Goal: Transaction & Acquisition: Purchase product/service

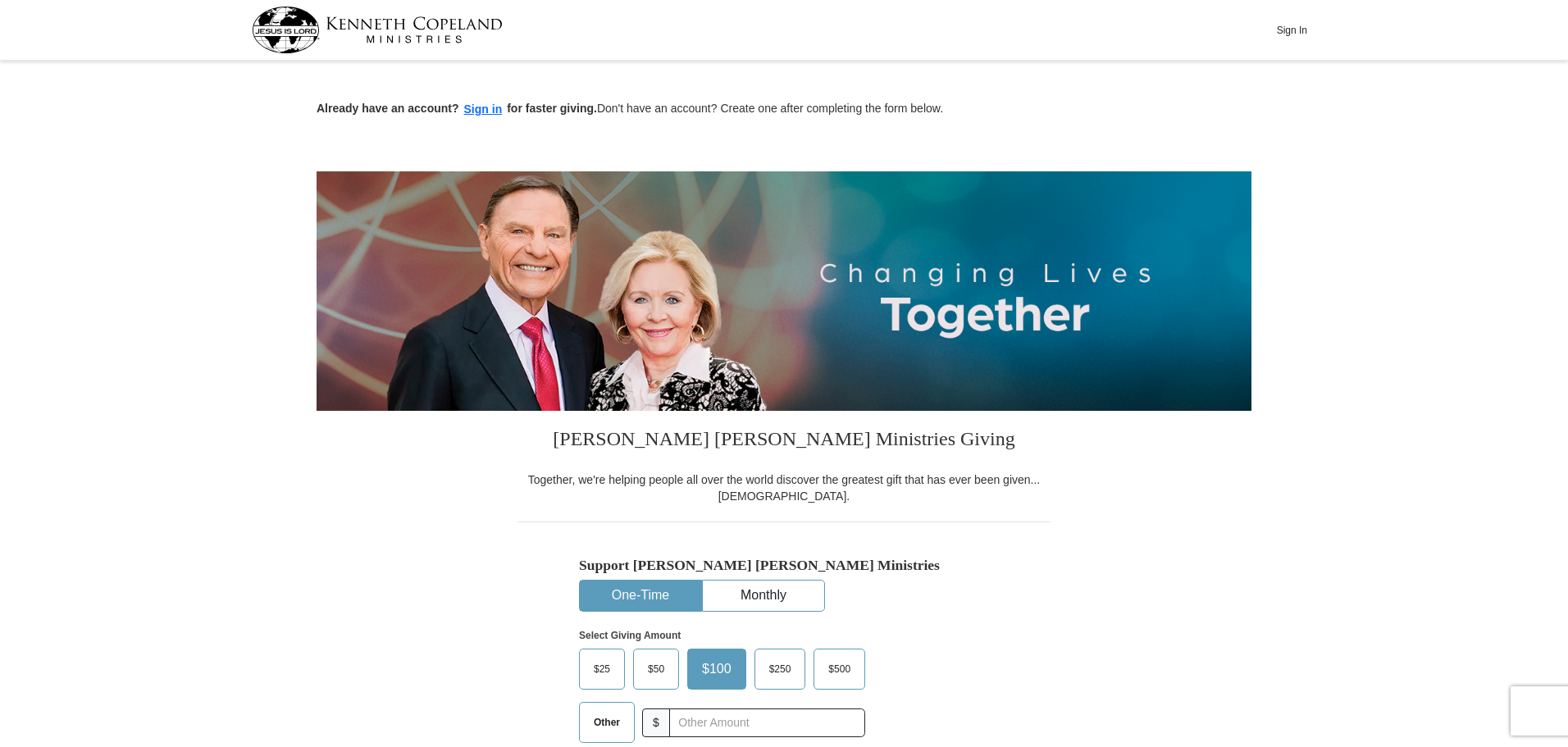
click at [657, 672] on span "$50" at bounding box center [657, 668] width 33 height 24
click at [0, 0] on input "$50" at bounding box center [0, 0] width 0 height 0
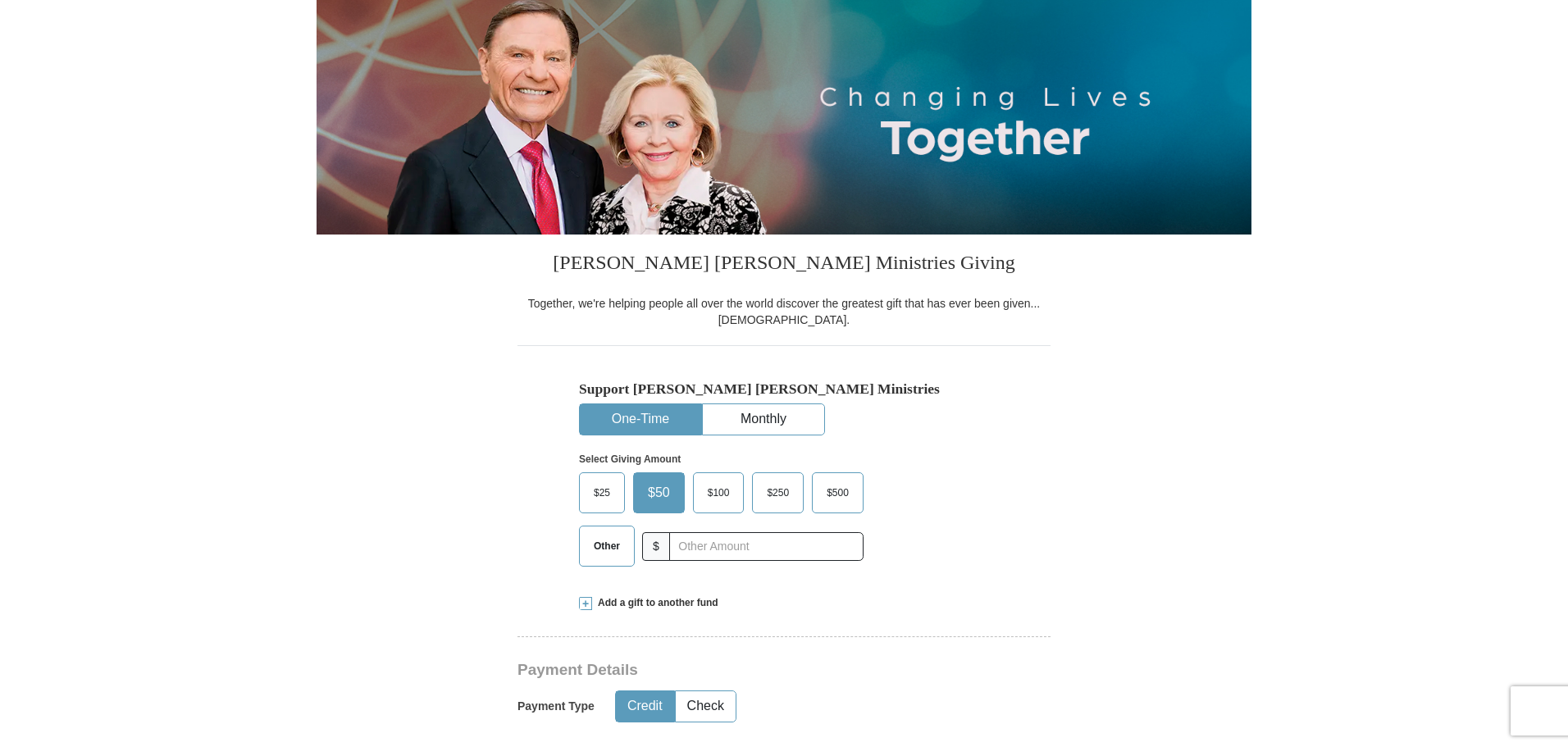
scroll to position [410, 0]
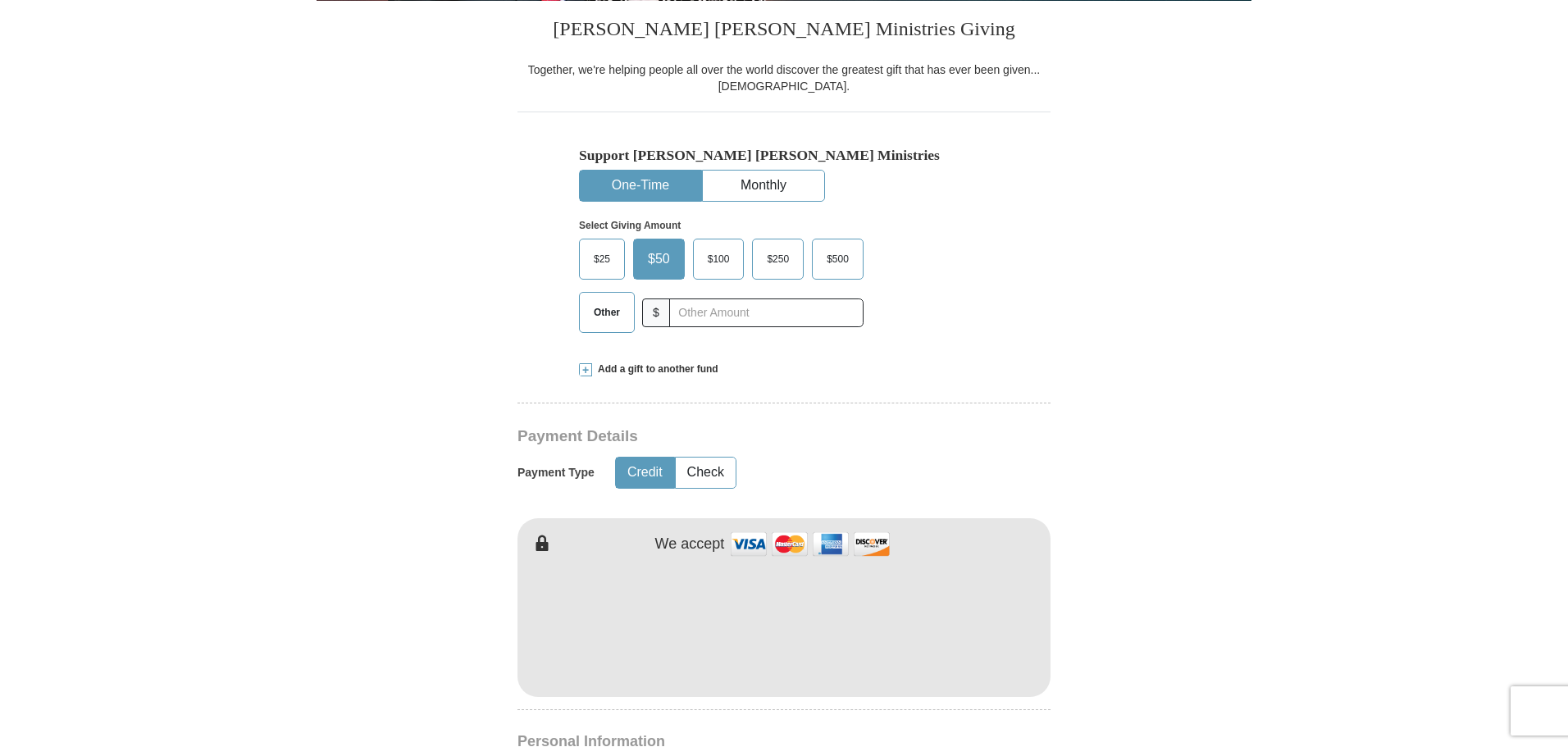
type button "[URL][DOMAIN_NAME]"
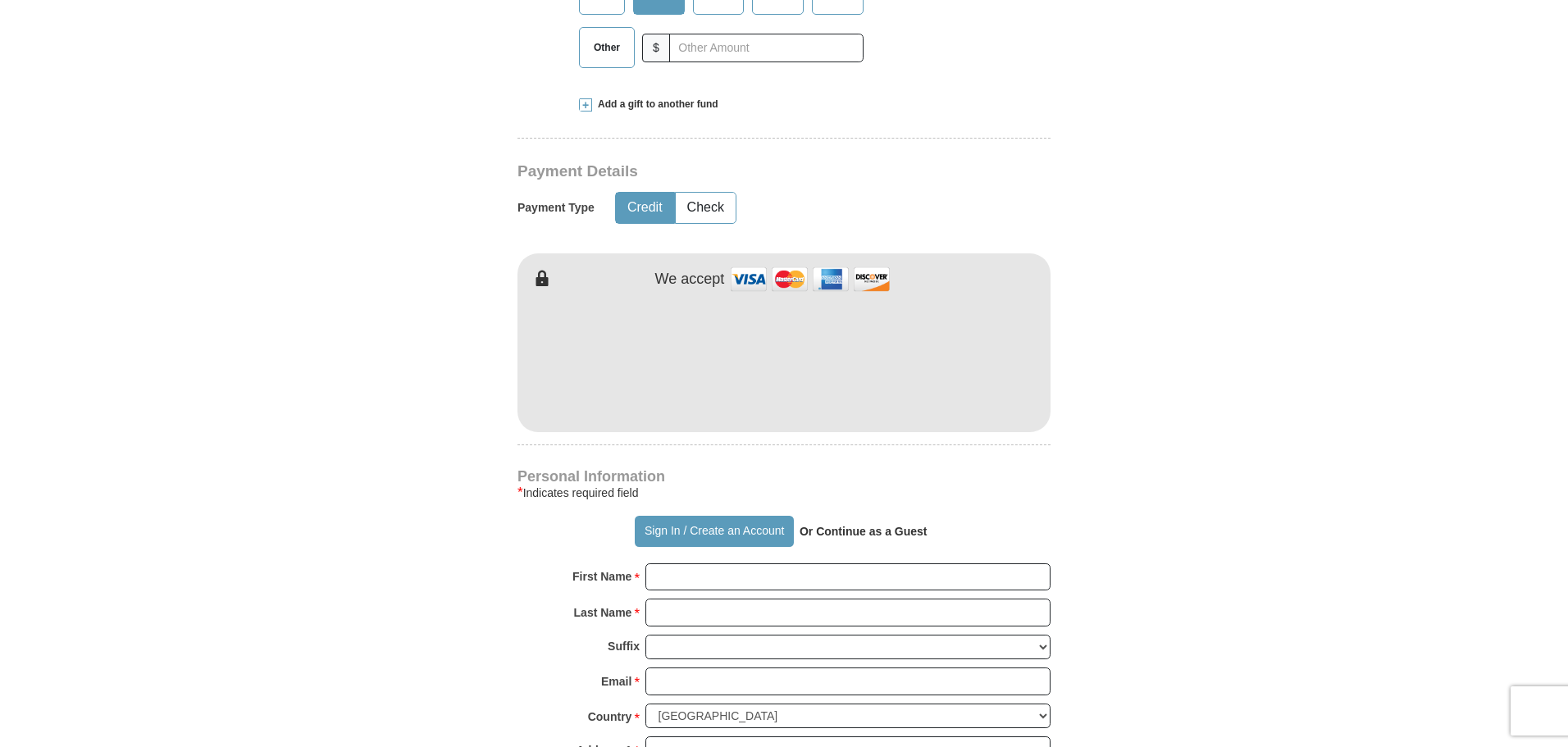
scroll to position [833, 0]
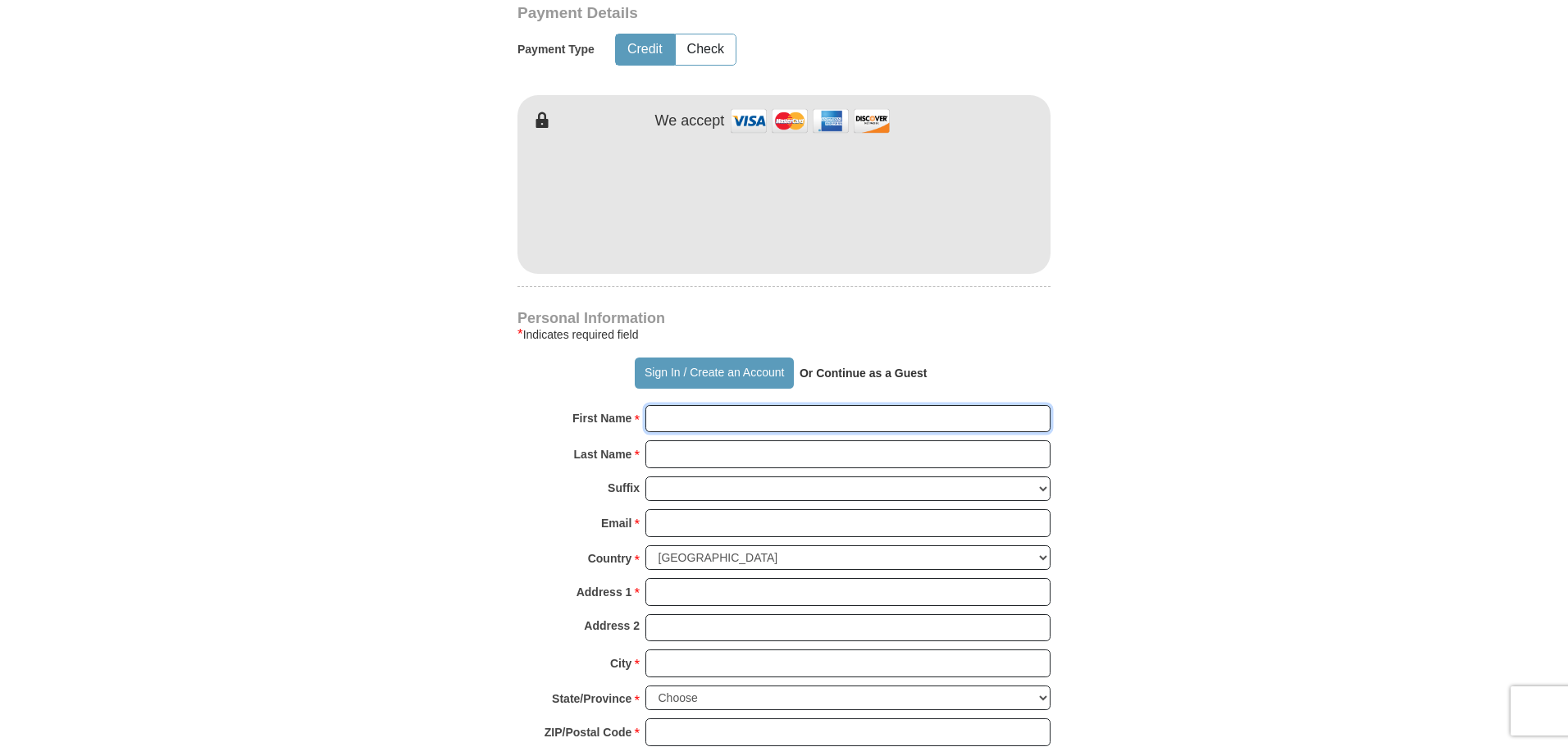
click at [705, 417] on input "First Name *" at bounding box center [848, 419] width 406 height 28
type input "[PERSON_NAME]"
type input "[EMAIL_ADDRESS][DOMAIN_NAME]"
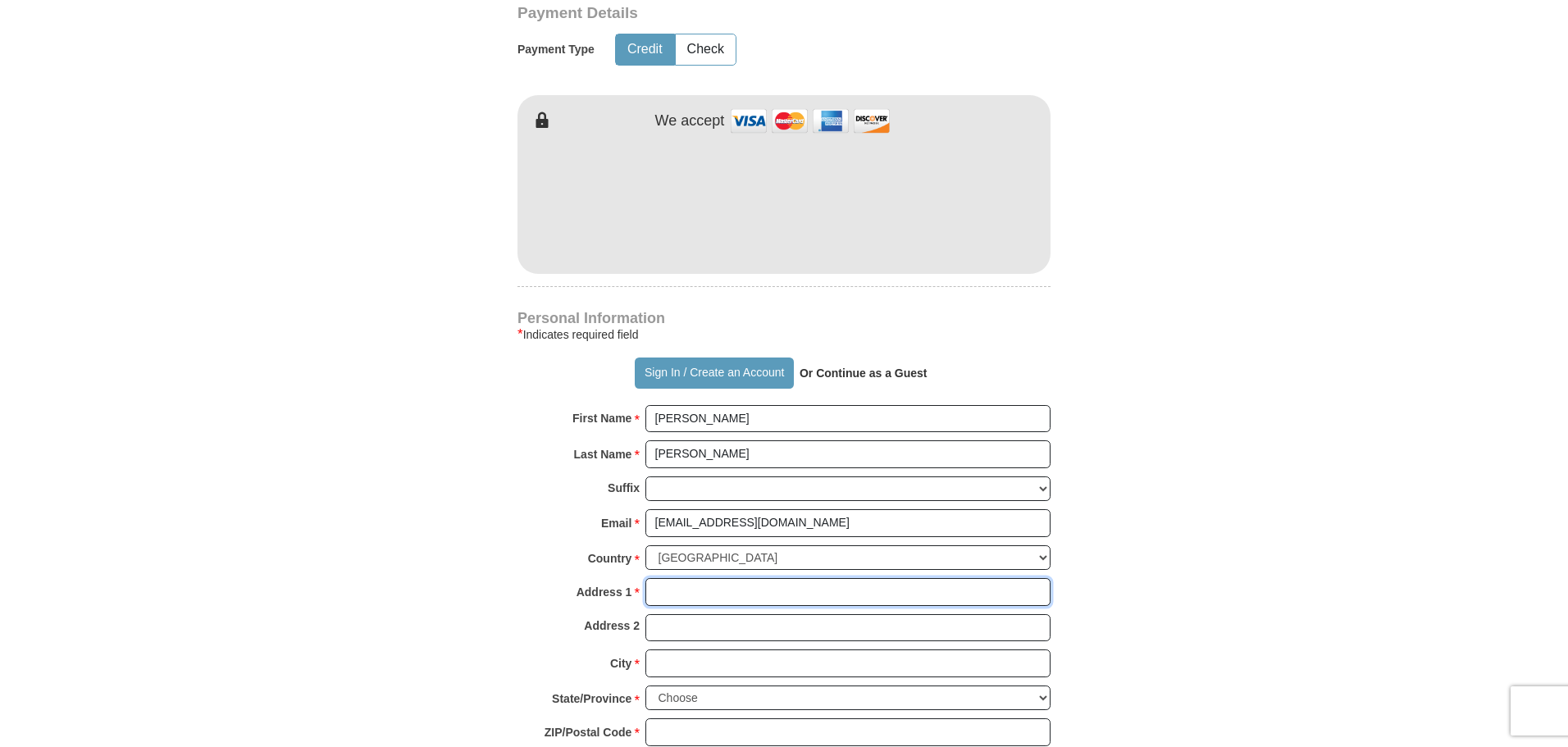
type input "[STREET_ADDRESS]"
type input "[GEOGRAPHIC_DATA]"
select select "OR"
type input "97063"
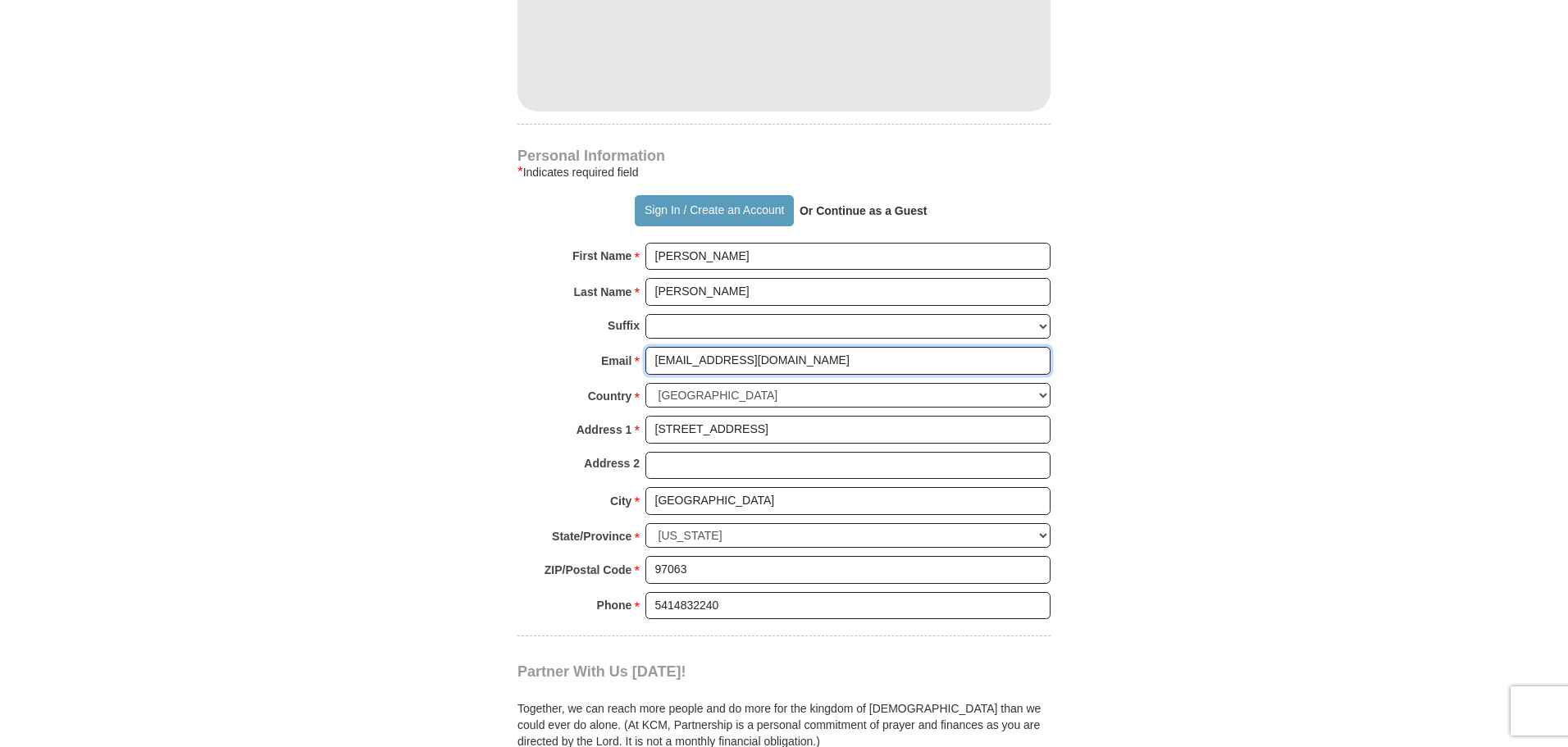
scroll to position [997, 0]
drag, startPoint x: 735, startPoint y: 604, endPoint x: 461, endPoint y: 591, distance: 274.3
click at [476, 604] on form "Already have an account? Sign in for faster giving. Don't have an account? Crea…" at bounding box center [784, 74] width 935 height 2011
type input "7026222970"
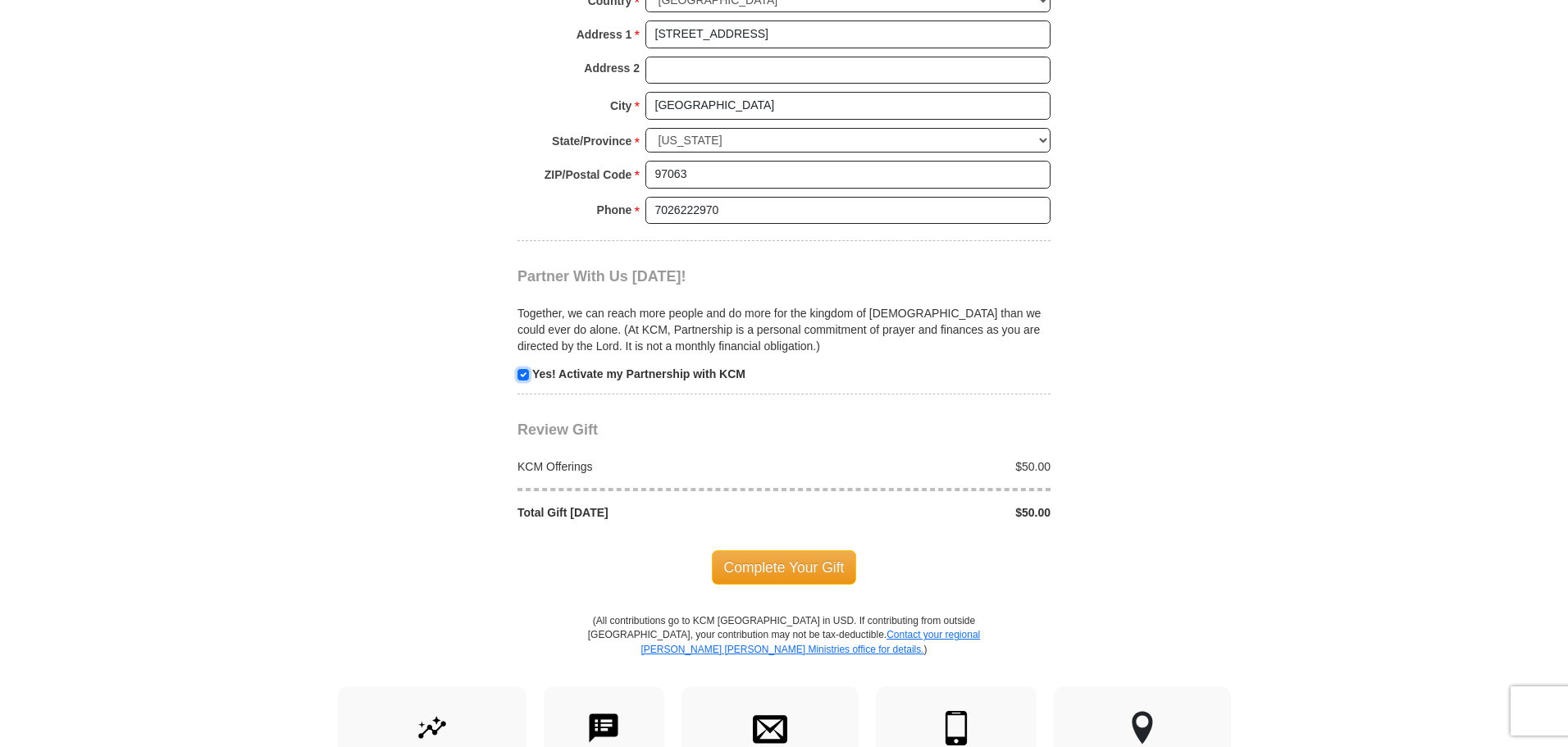
scroll to position [1392, 0]
click at [525, 373] on input "checkbox" at bounding box center [523, 374] width 12 height 12
checkbox input "false"
click at [752, 565] on span "Complete Your Gift" at bounding box center [784, 566] width 145 height 35
